Goal: Information Seeking & Learning: Learn about a topic

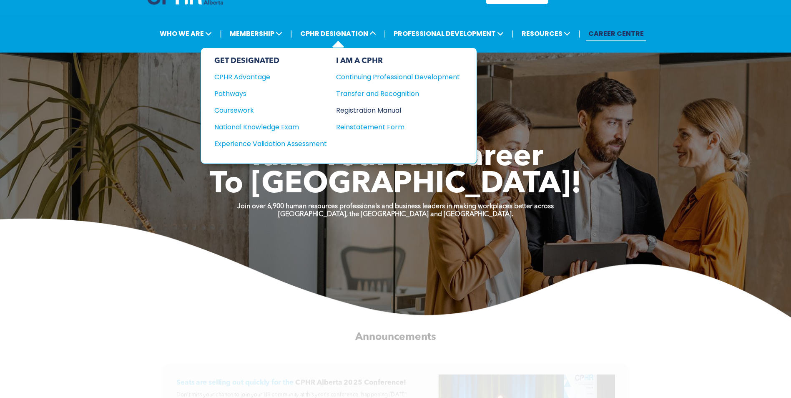
scroll to position [42, 0]
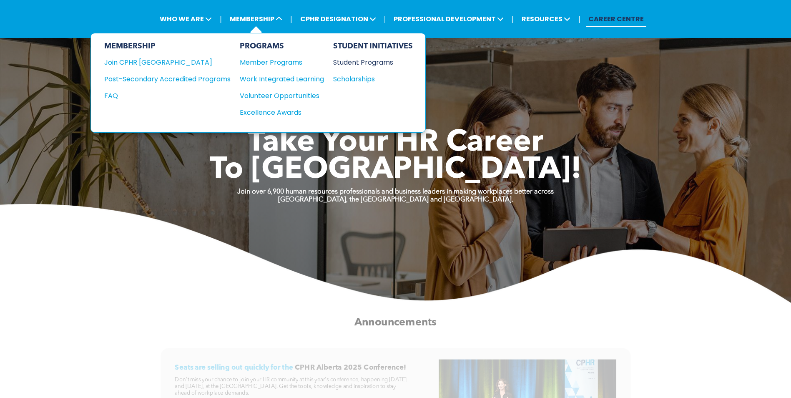
click at [360, 60] on div "Student Programs" at bounding box center [369, 62] width 72 height 10
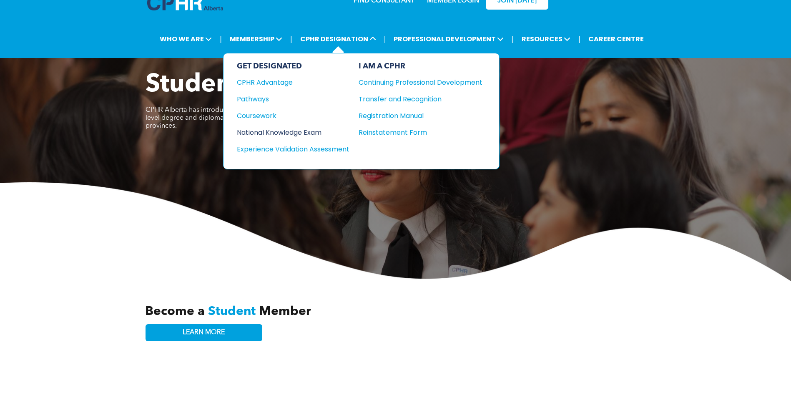
scroll to position [42, 0]
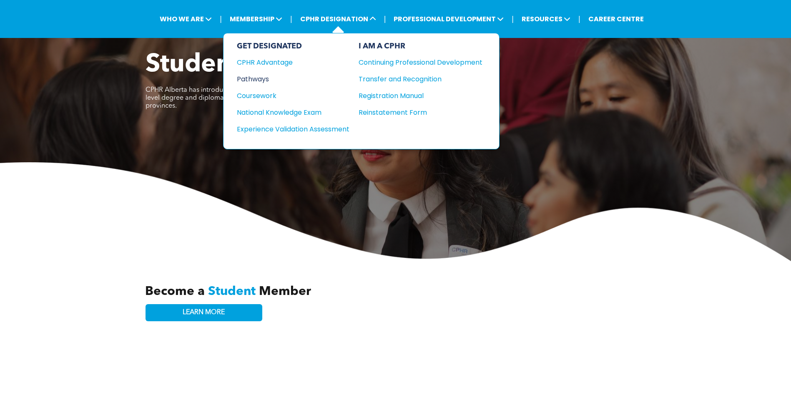
click at [259, 80] on div "Pathways" at bounding box center [287, 79] width 101 height 10
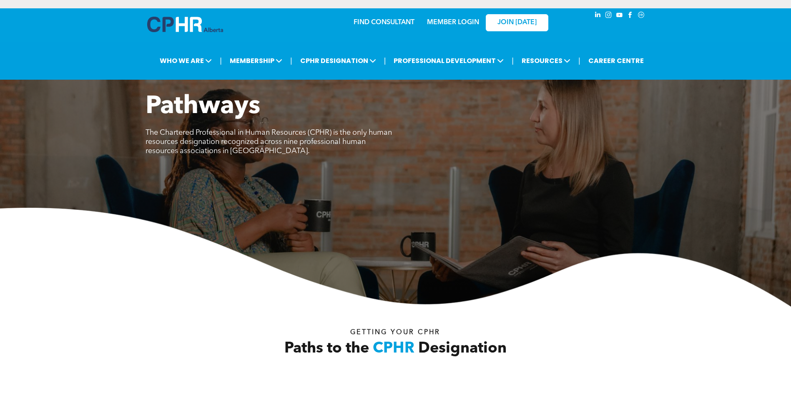
click at [579, 312] on div "Paths to the CPHR Designation Getting your Cphr" at bounding box center [396, 348] width 501 height 83
click at [358, 40] on div "FIND CONSULTANT MEMBER LOGIN JOIN TODAY" at bounding box center [396, 25] width 501 height 35
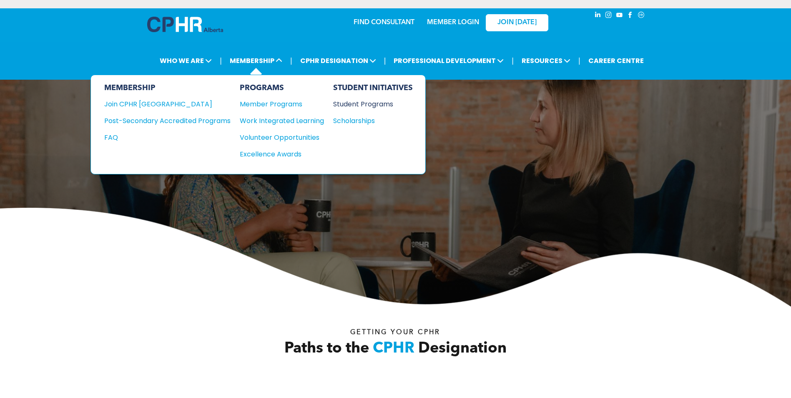
click at [355, 105] on div "Student Programs" at bounding box center [369, 104] width 72 height 10
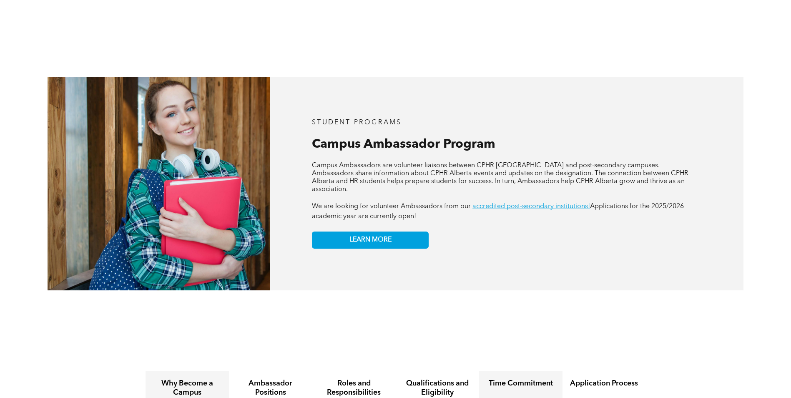
scroll to position [751, 0]
